Goal: Task Accomplishment & Management: Use online tool/utility

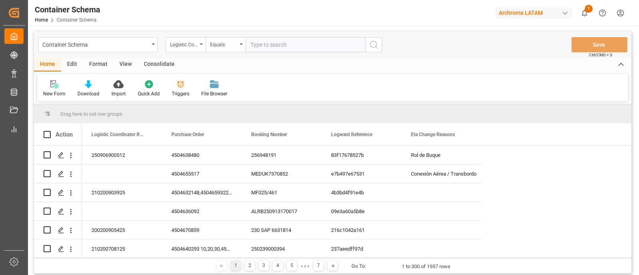
click at [73, 57] on div "Container Schema Logistic Coordinator Reference Number Equals Save Ctrl/CMD + S" at bounding box center [332, 45] width 597 height 26
click at [75, 61] on div "Edit" at bounding box center [72, 65] width 22 height 14
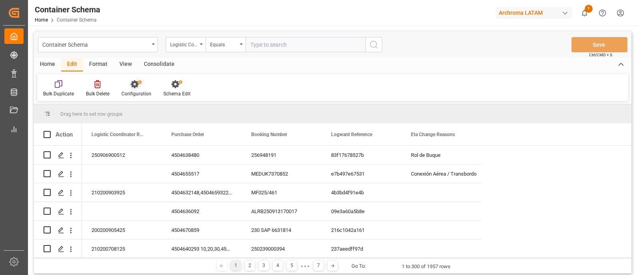
click at [133, 93] on div "Configuration" at bounding box center [136, 93] width 30 height 7
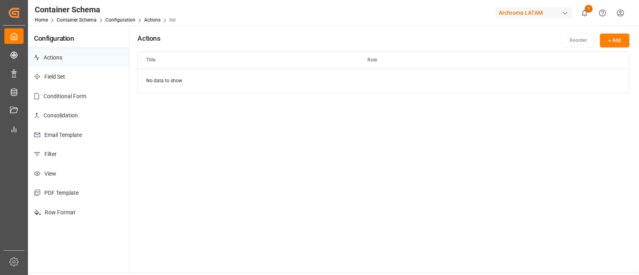
click at [83, 132] on p "Email Template" at bounding box center [78, 135] width 101 height 20
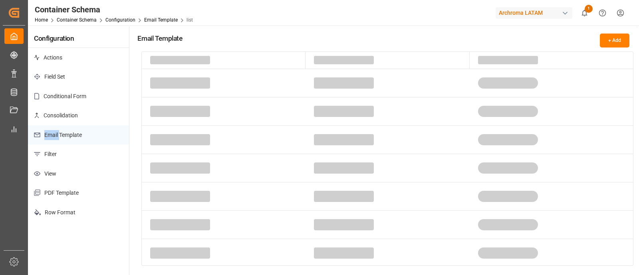
click at [83, 132] on p "Email Template" at bounding box center [78, 135] width 101 height 20
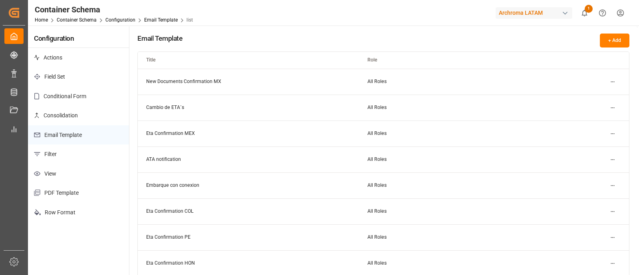
click at [85, 135] on p "Email Template" at bounding box center [78, 135] width 101 height 20
click at [614, 38] on button "+ Add" at bounding box center [615, 41] width 30 height 14
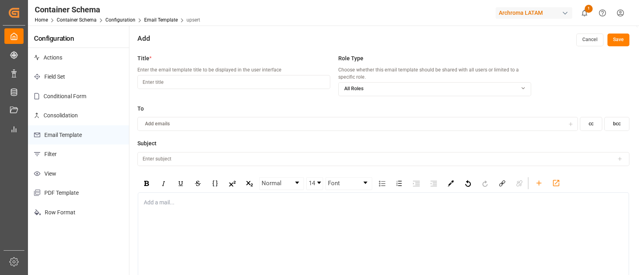
click at [205, 79] on input at bounding box center [233, 82] width 193 height 14
type input "Transshipment"
click at [194, 199] on div "rdw-editor" at bounding box center [383, 202] width 479 height 8
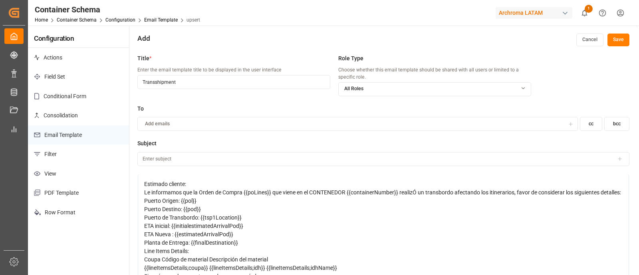
scroll to position [26, 0]
click at [190, 180] on div "Estimado cliente:" at bounding box center [383, 184] width 479 height 8
